Goal: Task Accomplishment & Management: Manage account settings

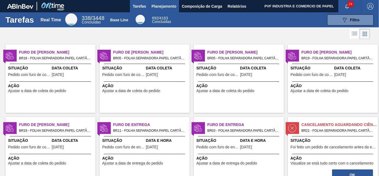
click at [155, 5] on span "Planejamento" at bounding box center [164, 6] width 25 height 7
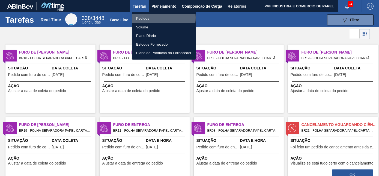
click at [143, 18] on li "Pedidos" at bounding box center [164, 18] width 64 height 9
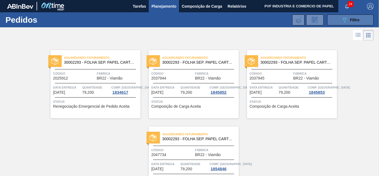
click at [340, 19] on button "089F7B8B-B2A5-4AFE-B5C0-19BA573D28AC Filtro" at bounding box center [350, 19] width 46 height 11
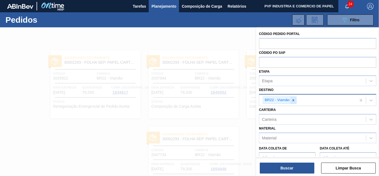
click at [294, 98] on icon at bounding box center [294, 100] width 4 height 4
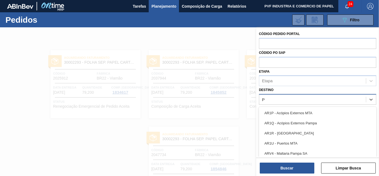
scroll to position [14, 0]
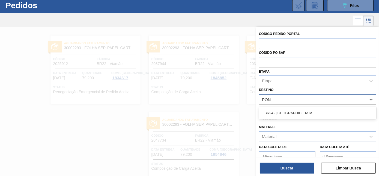
type input "PONT"
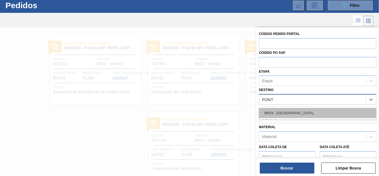
click at [290, 114] on div "BR24 - [GEOGRAPHIC_DATA]" at bounding box center [317, 113] width 117 height 10
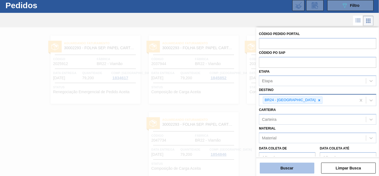
click at [293, 172] on button "Buscar" at bounding box center [287, 168] width 55 height 11
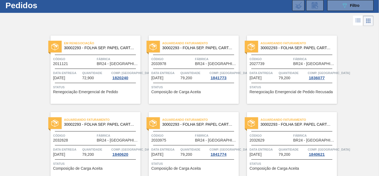
click at [91, 61] on span "Código" at bounding box center [74, 58] width 42 height 5
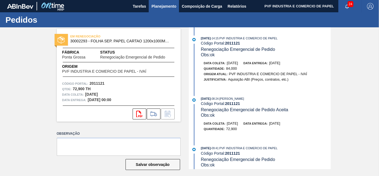
click at [160, 3] on span "Planejamento" at bounding box center [164, 6] width 25 height 7
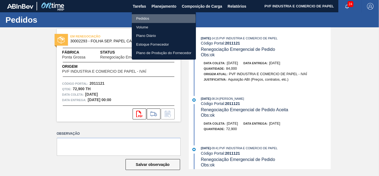
click at [142, 19] on li "Pedidos" at bounding box center [164, 18] width 64 height 9
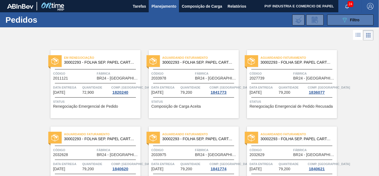
click at [346, 19] on icon at bounding box center [345, 20] width 4 height 5
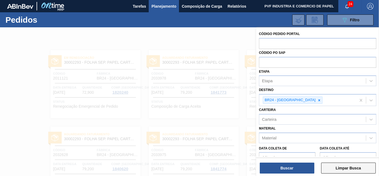
click at [347, 165] on button "Limpar Busca" at bounding box center [348, 168] width 55 height 11
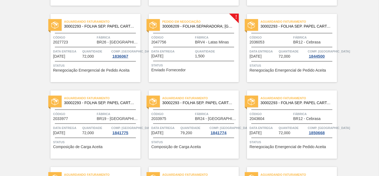
scroll to position [993, 0]
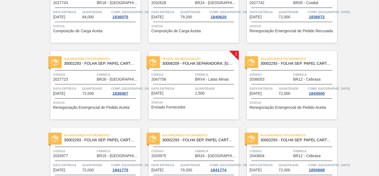
click at [203, 65] on span "30006209 - FOLHA SEPARADORA; [GEOGRAPHIC_DATA]" at bounding box center [199, 63] width 72 height 4
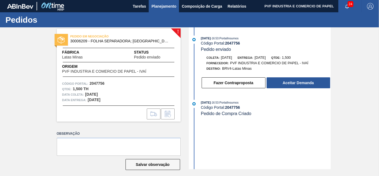
click at [164, 5] on span "Planejamento" at bounding box center [164, 6] width 25 height 7
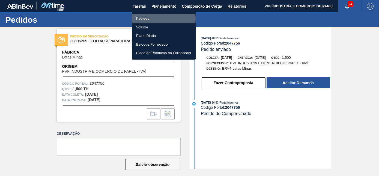
click at [143, 19] on li "Pedidos" at bounding box center [164, 18] width 64 height 9
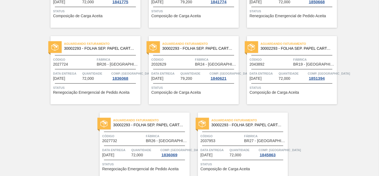
scroll to position [1186, 0]
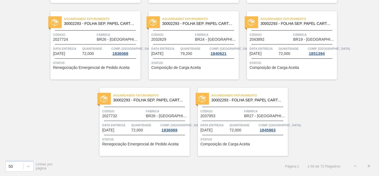
click at [368, 166] on button ">" at bounding box center [369, 166] width 14 height 14
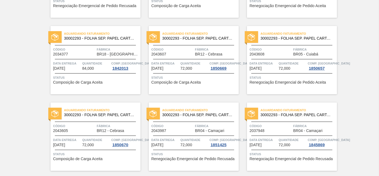
scroll to position [0, 0]
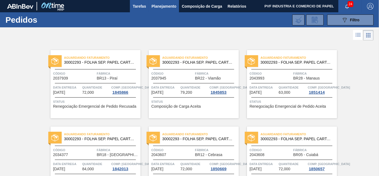
click at [143, 7] on span "Tarefas" at bounding box center [139, 6] width 13 height 7
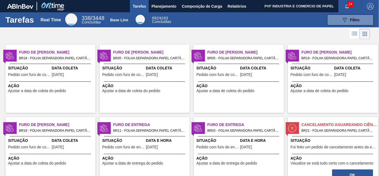
click at [59, 65] on span "Data Coleta" at bounding box center [73, 68] width 42 height 6
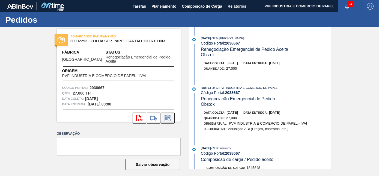
click at [168, 117] on icon at bounding box center [168, 118] width 4 height 3
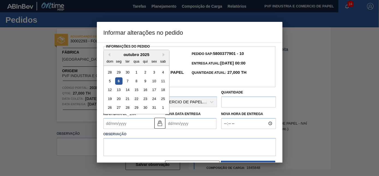
click at [114, 127] on Coleta2038667 "Nova Data Coleta" at bounding box center [129, 123] width 51 height 11
click at [119, 82] on div "6" at bounding box center [118, 80] width 7 height 7
type Coleta2038667 "[DATE]"
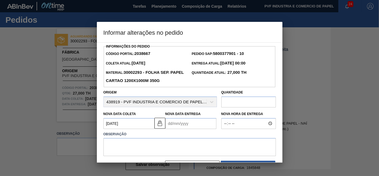
click at [171, 123] on Entrega2038667 "Nova Data Entrega" at bounding box center [191, 123] width 51 height 11
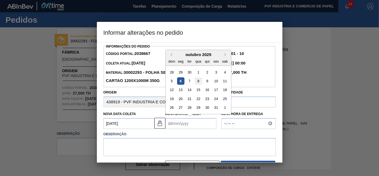
click at [198, 80] on div "8" at bounding box center [198, 80] width 7 height 7
type Entrega2038667 "[DATE]"
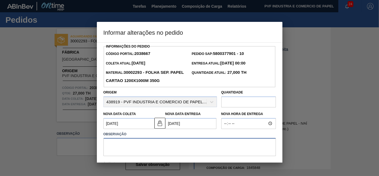
click at [152, 146] on textarea at bounding box center [190, 147] width 173 height 18
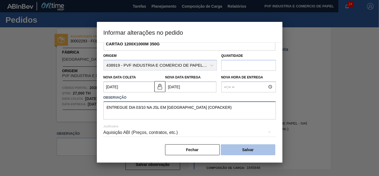
type textarea "ENTREGUE DIA 03/10 NA JSL EM [GEOGRAPHIC_DATA] (COPACKER)"
click at [244, 146] on button "Salvar" at bounding box center [248, 149] width 55 height 11
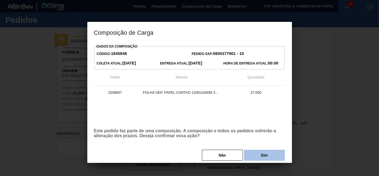
click at [258, 156] on button "Sim" at bounding box center [264, 155] width 41 height 11
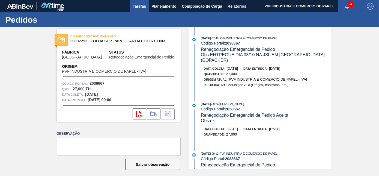
click at [137, 5] on span "Tarefas" at bounding box center [139, 6] width 13 height 7
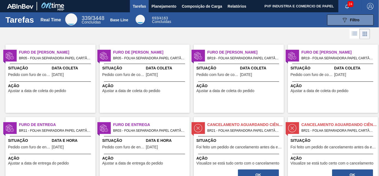
click at [57, 72] on div "Data Coleta [DATE]" at bounding box center [73, 71] width 42 height 13
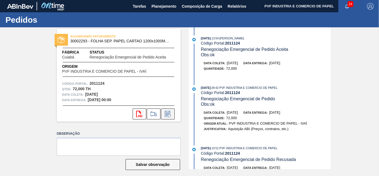
click at [167, 114] on icon at bounding box center [168, 114] width 9 height 7
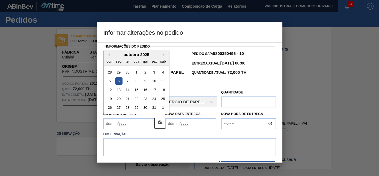
click at [127, 125] on Coleta2011124 "Nova Data Coleta" at bounding box center [129, 123] width 51 height 11
click at [119, 82] on div "6" at bounding box center [118, 80] width 7 height 7
type Coleta2011124 "[DATE]"
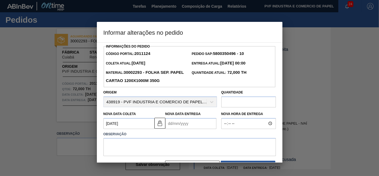
click at [184, 126] on Entrega2011124 "Nova Data Entrega" at bounding box center [191, 123] width 51 height 11
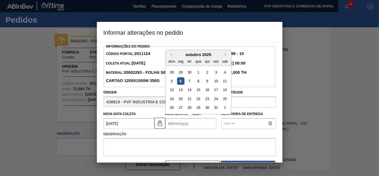
click at [199, 83] on div "8" at bounding box center [198, 80] width 7 height 7
type Entrega2011124 "[DATE]"
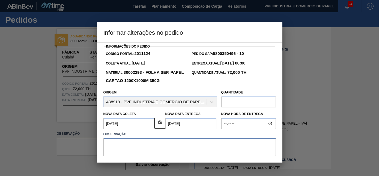
click at [163, 144] on textarea at bounding box center [190, 147] width 173 height 18
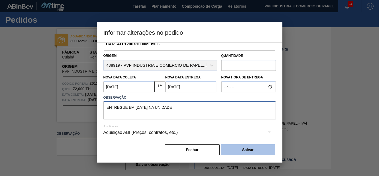
type textarea "ENTREGUE EM [DATE] NA UNIDADE"
click at [254, 146] on button "Salvar" at bounding box center [248, 149] width 55 height 11
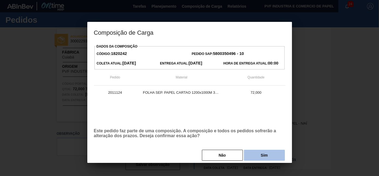
click at [254, 155] on button "Sim" at bounding box center [264, 155] width 41 height 11
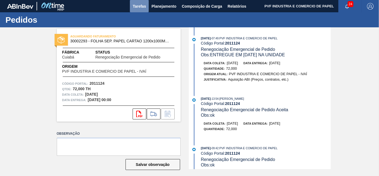
click at [135, 3] on span "Tarefas" at bounding box center [139, 6] width 13 height 7
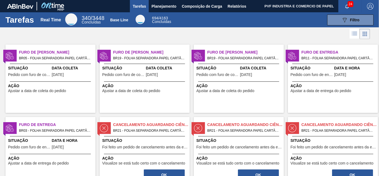
click at [61, 81] on div at bounding box center [50, 81] width 81 height 0
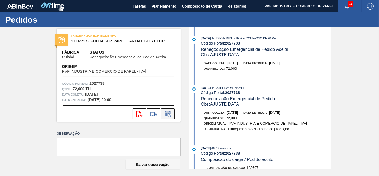
click at [172, 115] on button at bounding box center [168, 113] width 14 height 11
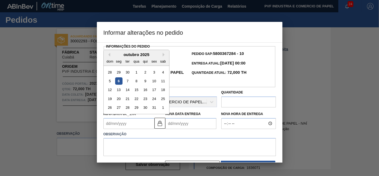
click at [118, 125] on Coleta2027738 "Nova Data Coleta" at bounding box center [129, 123] width 51 height 11
click at [120, 82] on div "6" at bounding box center [118, 80] width 7 height 7
type Coleta2027738 "[DATE]"
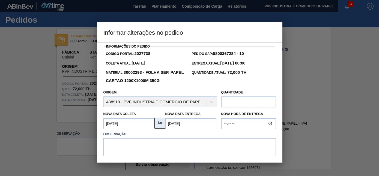
click at [160, 125] on img at bounding box center [160, 123] width 7 height 7
click at [176, 124] on Entrega2027738 "[DATE]" at bounding box center [191, 123] width 51 height 11
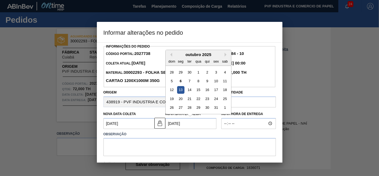
drag, startPoint x: 216, startPoint y: 82, endPoint x: 216, endPoint y: 86, distance: 4.6
click at [216, 82] on div "10" at bounding box center [215, 80] width 7 height 7
type Entrega2027738 "[DATE]"
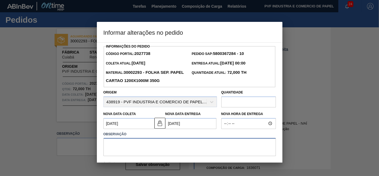
click at [151, 147] on textarea at bounding box center [190, 147] width 173 height 18
type textarea "OK"
click at [188, 123] on Entrega2027738 "[DATE]" at bounding box center [191, 123] width 51 height 11
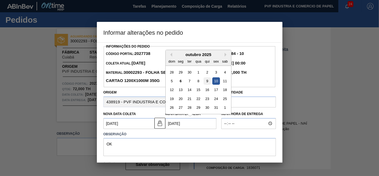
click at [208, 83] on div "9" at bounding box center [206, 80] width 7 height 7
type Entrega2027738 "[DATE]"
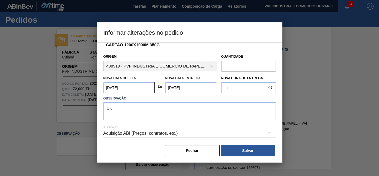
scroll to position [38, 0]
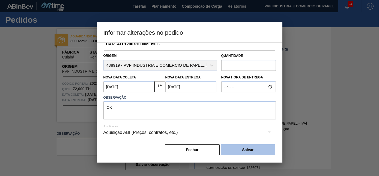
click at [242, 150] on button "Salvar" at bounding box center [248, 149] width 55 height 11
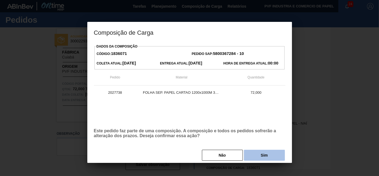
click at [258, 158] on button "Sim" at bounding box center [264, 155] width 41 height 11
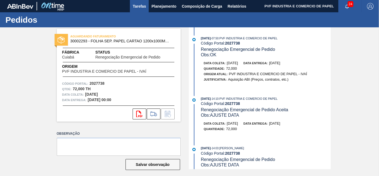
click at [145, 6] on span "Tarefas" at bounding box center [139, 6] width 13 height 7
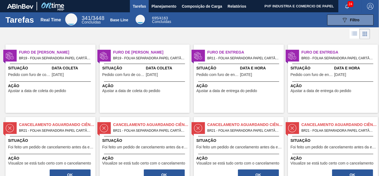
click at [74, 65] on div "Furo de Coleta BR19 - FOLHA SEPARADORA PAPEL CARTÃO Pedido - 2011127 Situação P…" at bounding box center [50, 79] width 90 height 68
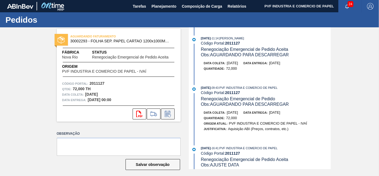
click at [167, 114] on icon at bounding box center [168, 114] width 9 height 7
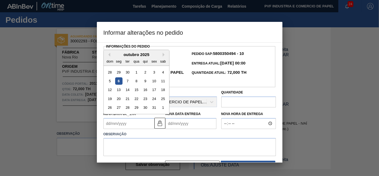
click at [115, 127] on Coleta2011127 "Nova Data Coleta" at bounding box center [129, 123] width 51 height 11
click at [119, 81] on div "6" at bounding box center [118, 80] width 7 height 7
type Coleta2011127 "[DATE]"
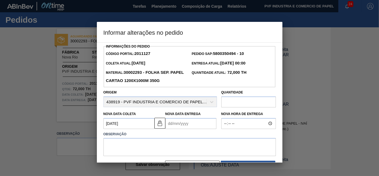
click at [172, 126] on Entrega2011127 "Nova Data Entrega" at bounding box center [191, 123] width 51 height 11
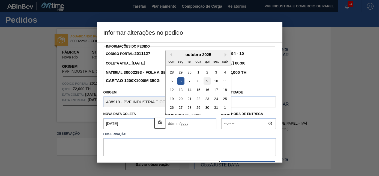
click at [209, 81] on div "9" at bounding box center [206, 80] width 7 height 7
type Entrega2011127 "[DATE]"
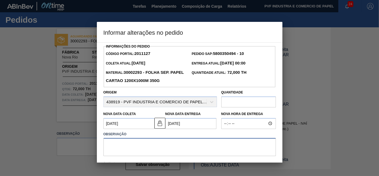
click at [168, 139] on textarea at bounding box center [190, 147] width 173 height 18
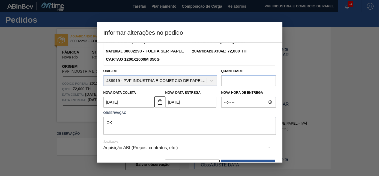
scroll to position [38, 0]
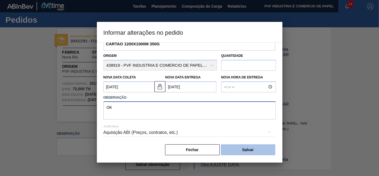
type textarea "OK"
click at [225, 150] on button "Salvar" at bounding box center [248, 149] width 55 height 11
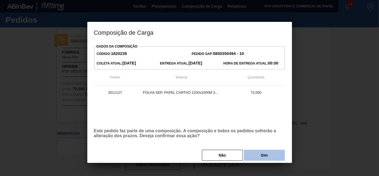
click at [249, 155] on button "Sim" at bounding box center [264, 155] width 41 height 11
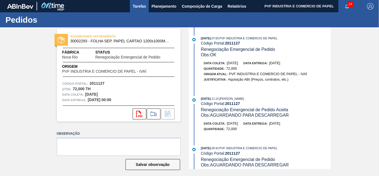
click at [141, 6] on span "Tarefas" at bounding box center [139, 6] width 13 height 7
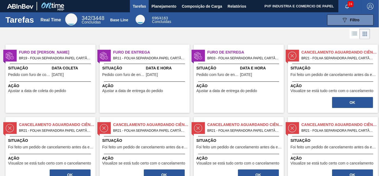
click at [42, 67] on span "Situação" at bounding box center [29, 68] width 42 height 6
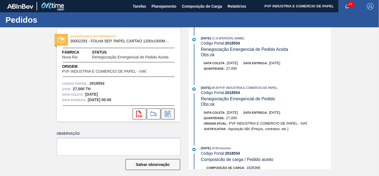
click at [166, 114] on icon at bounding box center [168, 114] width 4 height 3
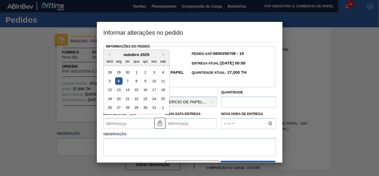
click at [119, 124] on Coleta2018554 "Nova Data Coleta" at bounding box center [129, 123] width 51 height 11
click at [118, 81] on div "6" at bounding box center [118, 80] width 7 height 7
type Coleta2018554 "[DATE]"
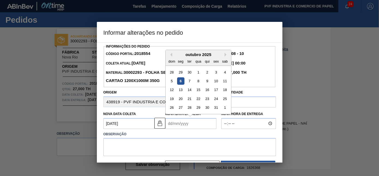
click at [186, 124] on Entrega2018554 "Nova Data Entrega" at bounding box center [191, 123] width 51 height 11
click at [208, 81] on div "9" at bounding box center [206, 80] width 7 height 7
type Entrega2018554 "[DATE]"
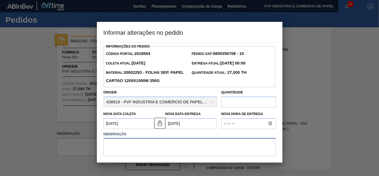
click at [114, 140] on textarea at bounding box center [190, 147] width 173 height 18
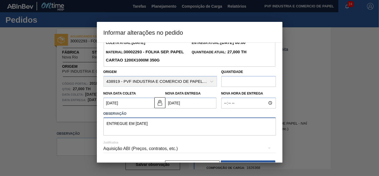
scroll to position [38, 0]
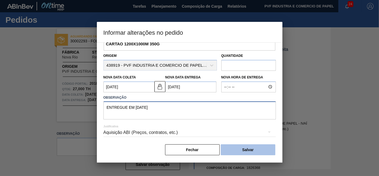
type textarea "ENTREGUE EM [DATE]"
click at [234, 151] on button "Salvar" at bounding box center [248, 149] width 55 height 11
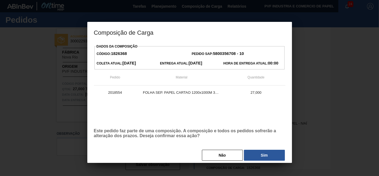
click at [264, 155] on button "Sim" at bounding box center [264, 155] width 41 height 11
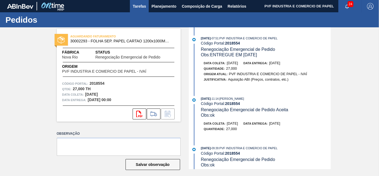
click at [138, 7] on span "Tarefas" at bounding box center [139, 6] width 13 height 7
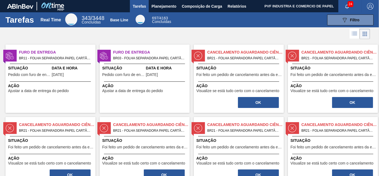
click at [64, 85] on span "Ação" at bounding box center [51, 86] width 86 height 6
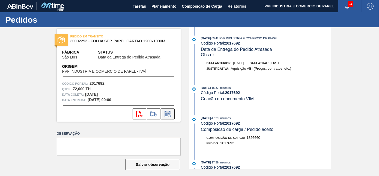
click at [169, 113] on icon at bounding box center [168, 114] width 4 height 3
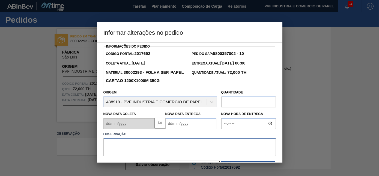
click at [132, 146] on textarea at bounding box center [190, 147] width 173 height 18
click at [171, 123] on Entrega2017692 "Nova Data Entrega" at bounding box center [191, 123] width 51 height 11
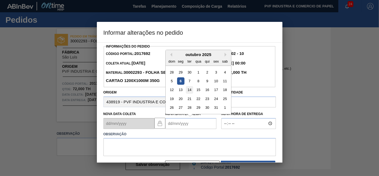
click at [188, 91] on div "14" at bounding box center [189, 89] width 7 height 7
type Entrega2017692 "[DATE]"
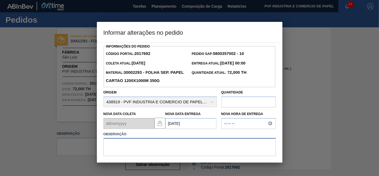
click at [159, 149] on textarea at bounding box center [190, 147] width 173 height 18
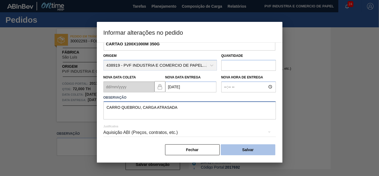
type textarea "CARRO QUEBROU, CARGA ATRASADA"
click at [237, 148] on button "Salvar" at bounding box center [248, 149] width 55 height 11
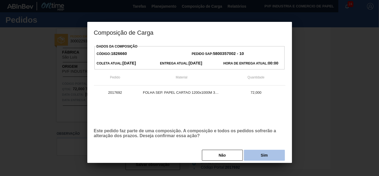
click at [256, 157] on button "Sim" at bounding box center [264, 155] width 41 height 11
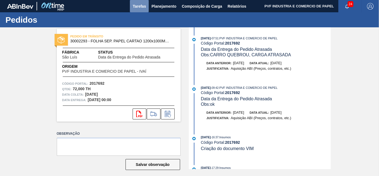
click at [142, 5] on span "Tarefas" at bounding box center [139, 6] width 13 height 7
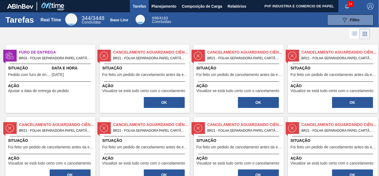
click at [62, 86] on span "Ação" at bounding box center [51, 86] width 86 height 6
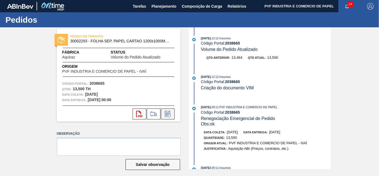
click at [168, 112] on icon at bounding box center [168, 114] width 9 height 7
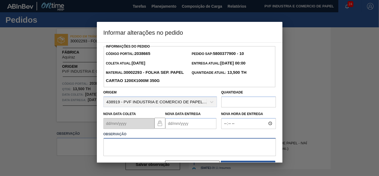
click at [139, 143] on textarea at bounding box center [190, 147] width 173 height 18
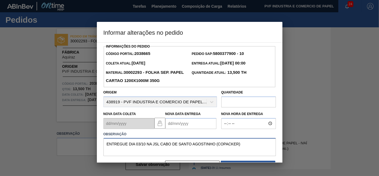
type textarea "ENTREGUE DIA 03/10 NA JSL CABO DE SANTO AGOSTINHO (COPACKER)"
click at [176, 122] on Entrega2038665 "Nova Data Entrega" at bounding box center [191, 123] width 51 height 11
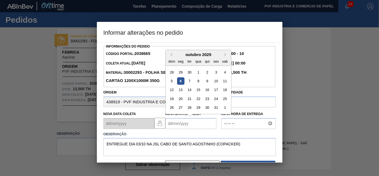
click at [211, 80] on div "5 6 7 8 9 10 11" at bounding box center [198, 80] width 62 height 9
click at [208, 80] on div "9" at bounding box center [206, 80] width 7 height 7
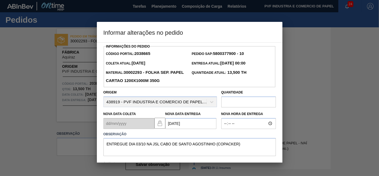
type Entrega2038665 "[DATE]"
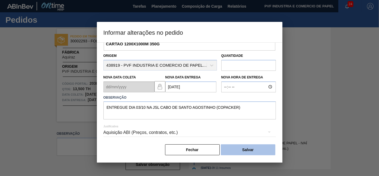
click at [248, 149] on button "Salvar" at bounding box center [248, 149] width 55 height 11
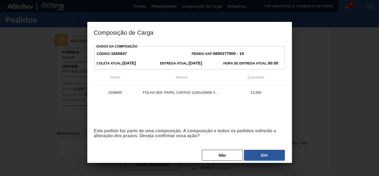
click at [255, 157] on button "Sim" at bounding box center [264, 155] width 41 height 11
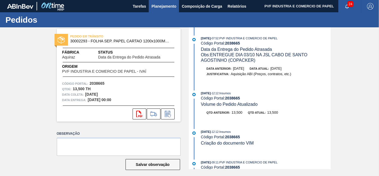
click at [164, 6] on span "Planejamento" at bounding box center [164, 6] width 25 height 7
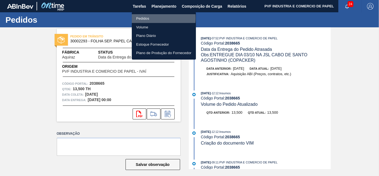
click at [150, 18] on li "Pedidos" at bounding box center [164, 18] width 64 height 9
